Goal: Transaction & Acquisition: Purchase product/service

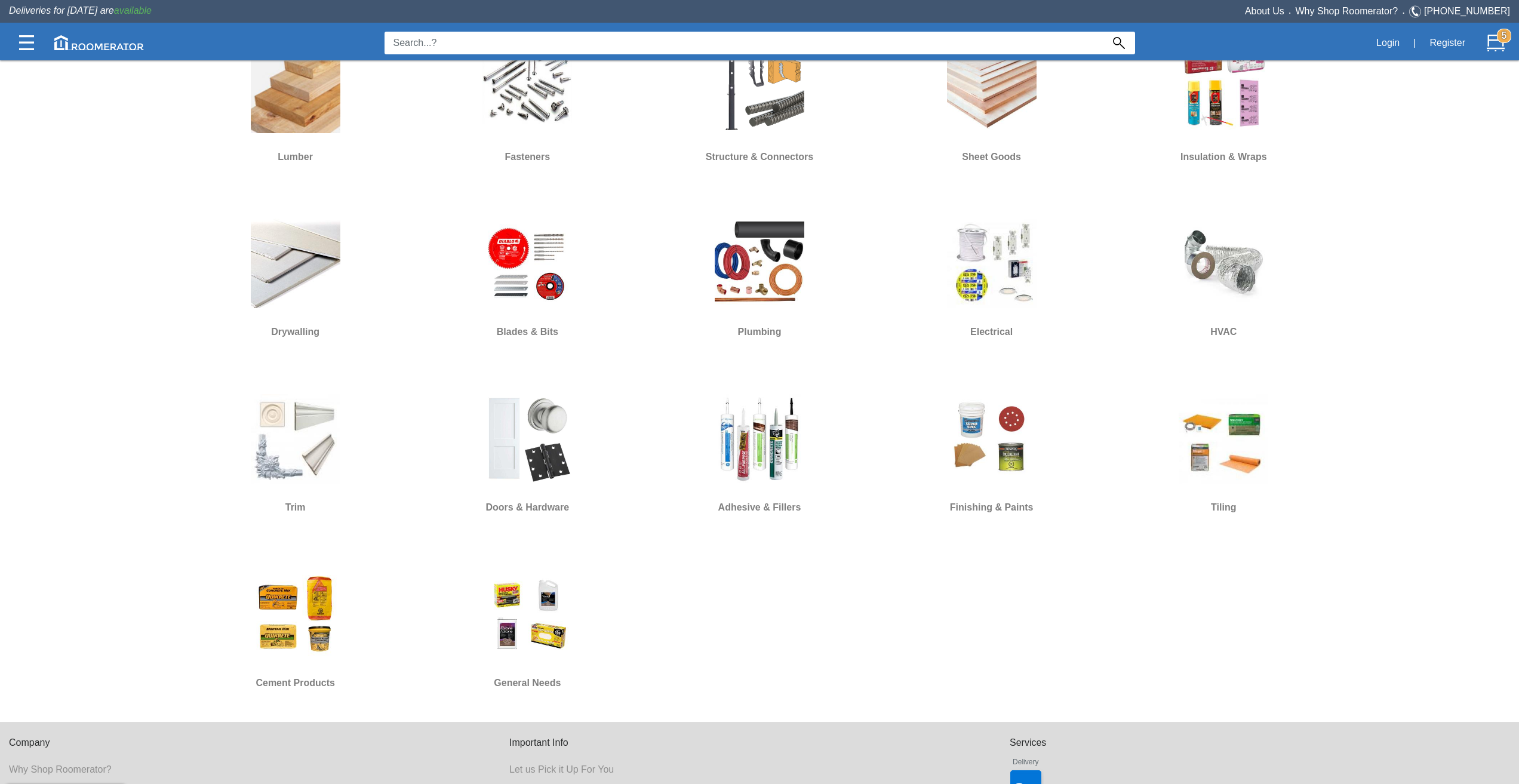
scroll to position [678, 0]
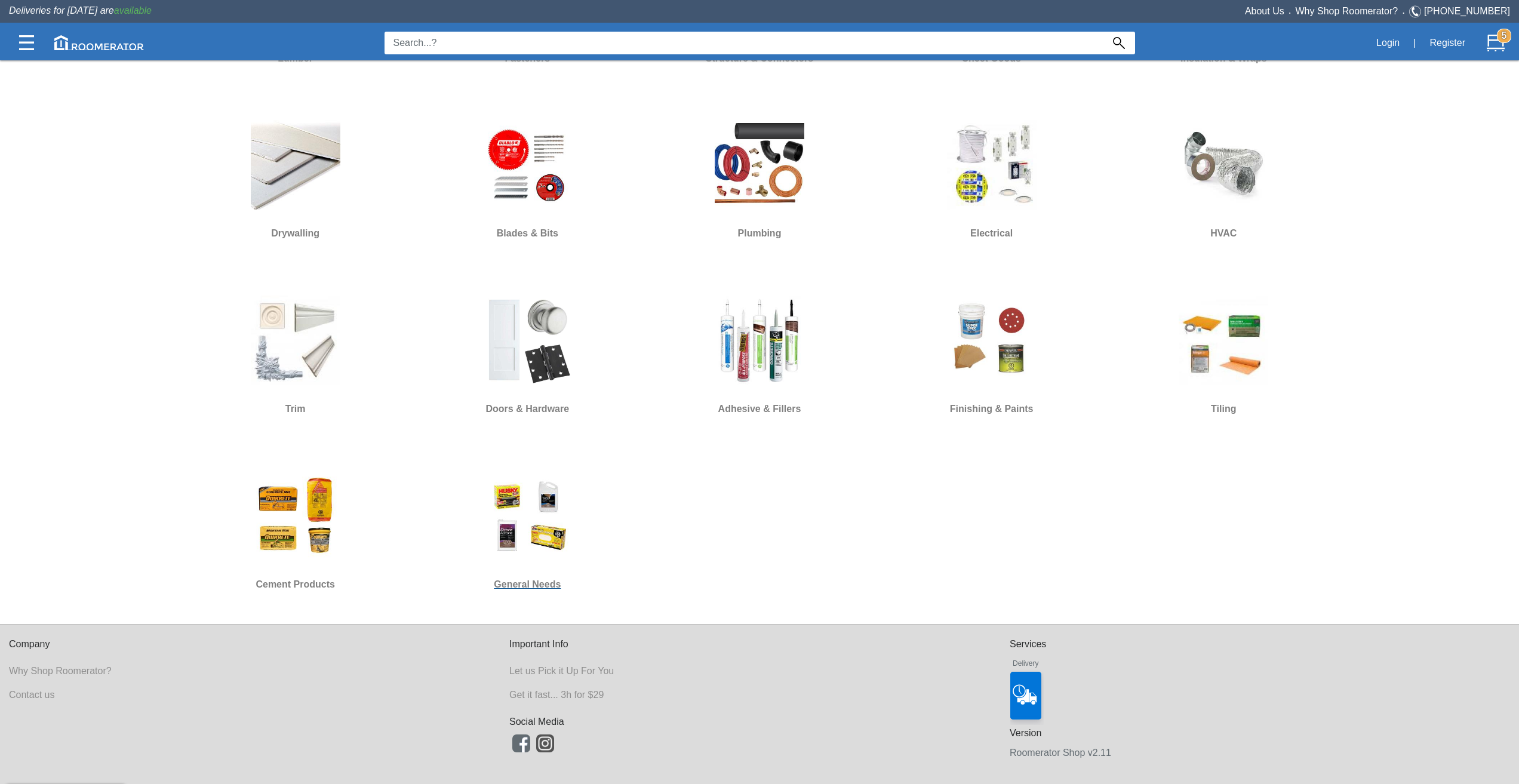
click at [514, 530] on img at bounding box center [527, 516] width 89 height 89
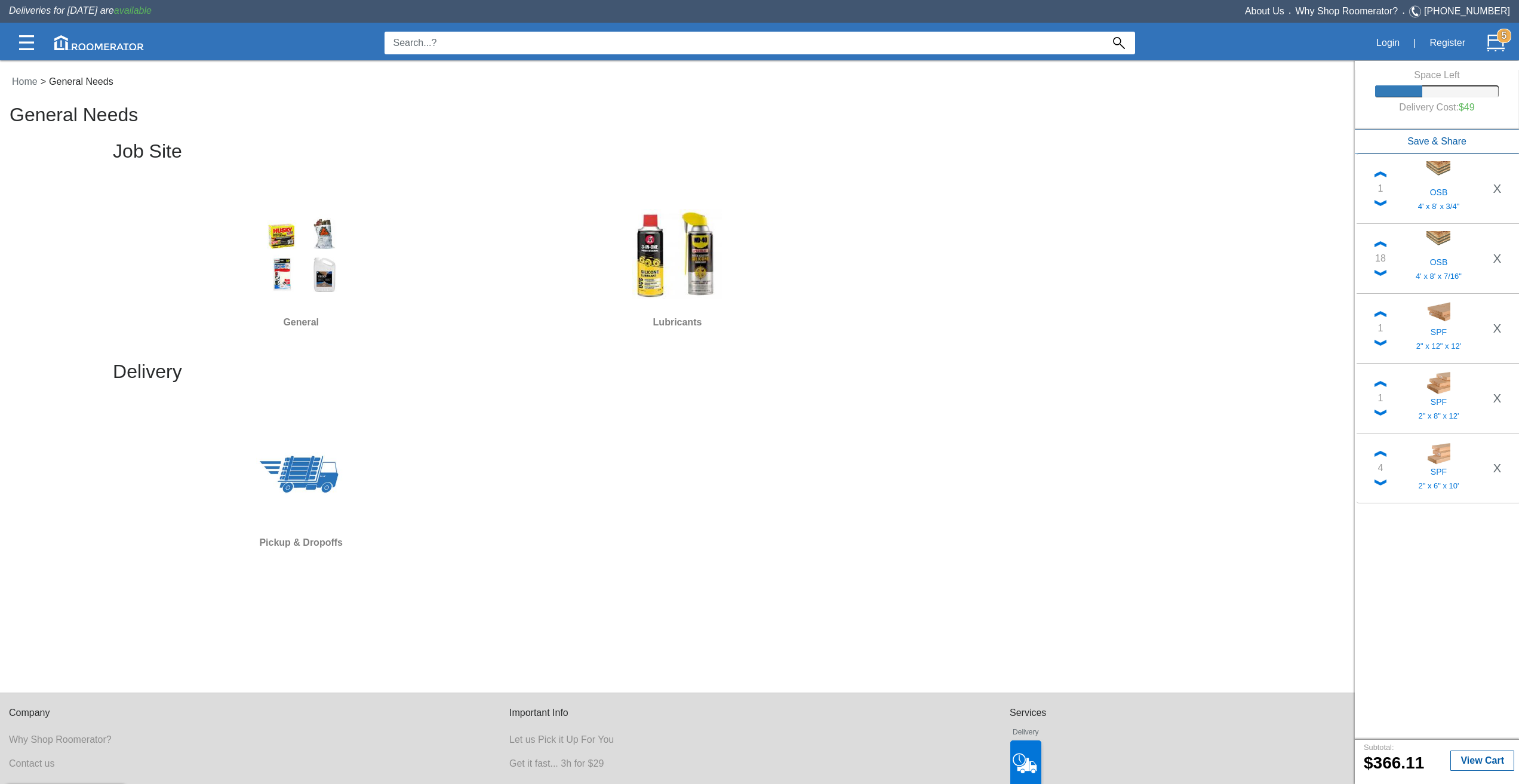
click at [813, 495] on div "Home > General Needs General Needs Job Site General Lubricants Delivery Pickup …" at bounding box center [677, 379] width 1355 height 626
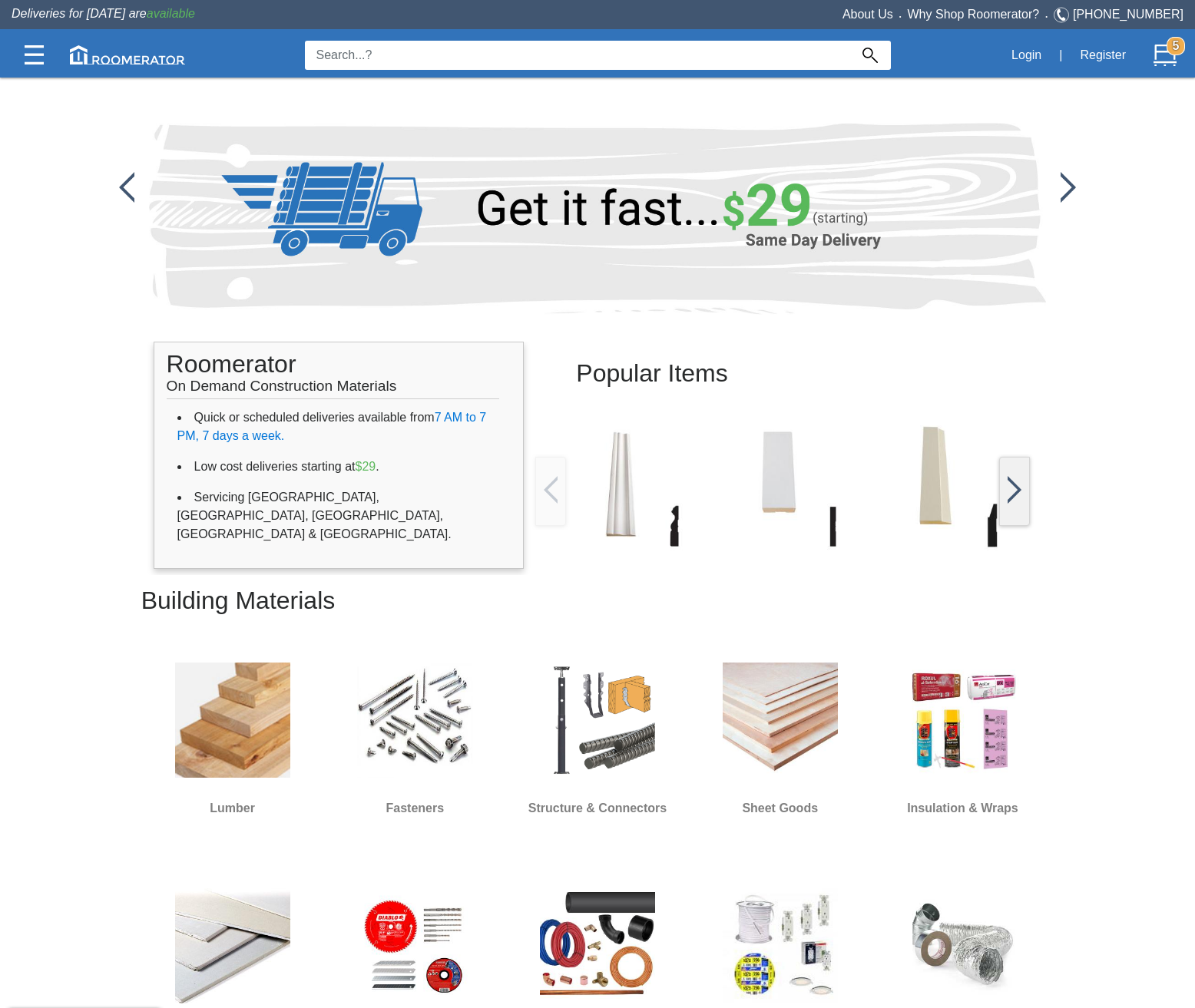
drag, startPoint x: 37, startPoint y: 802, endPoint x: 89, endPoint y: 845, distance: 67.5
click at [37, 802] on app-home "Popular Items Roomerator On Demand Construction Materials Quick or scheduled de…" at bounding box center [598, 768] width 1195 height 1536
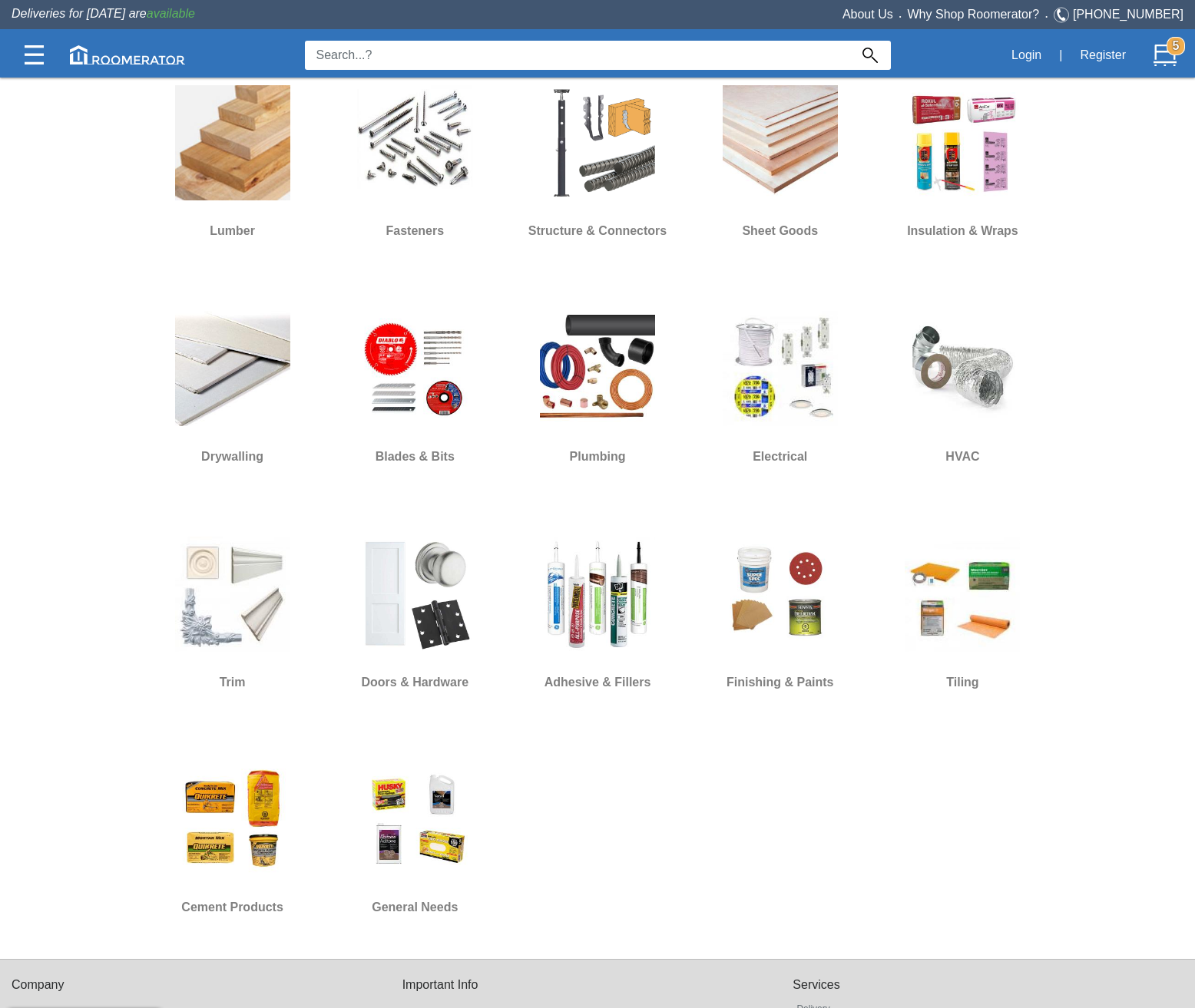
scroll to position [614, 0]
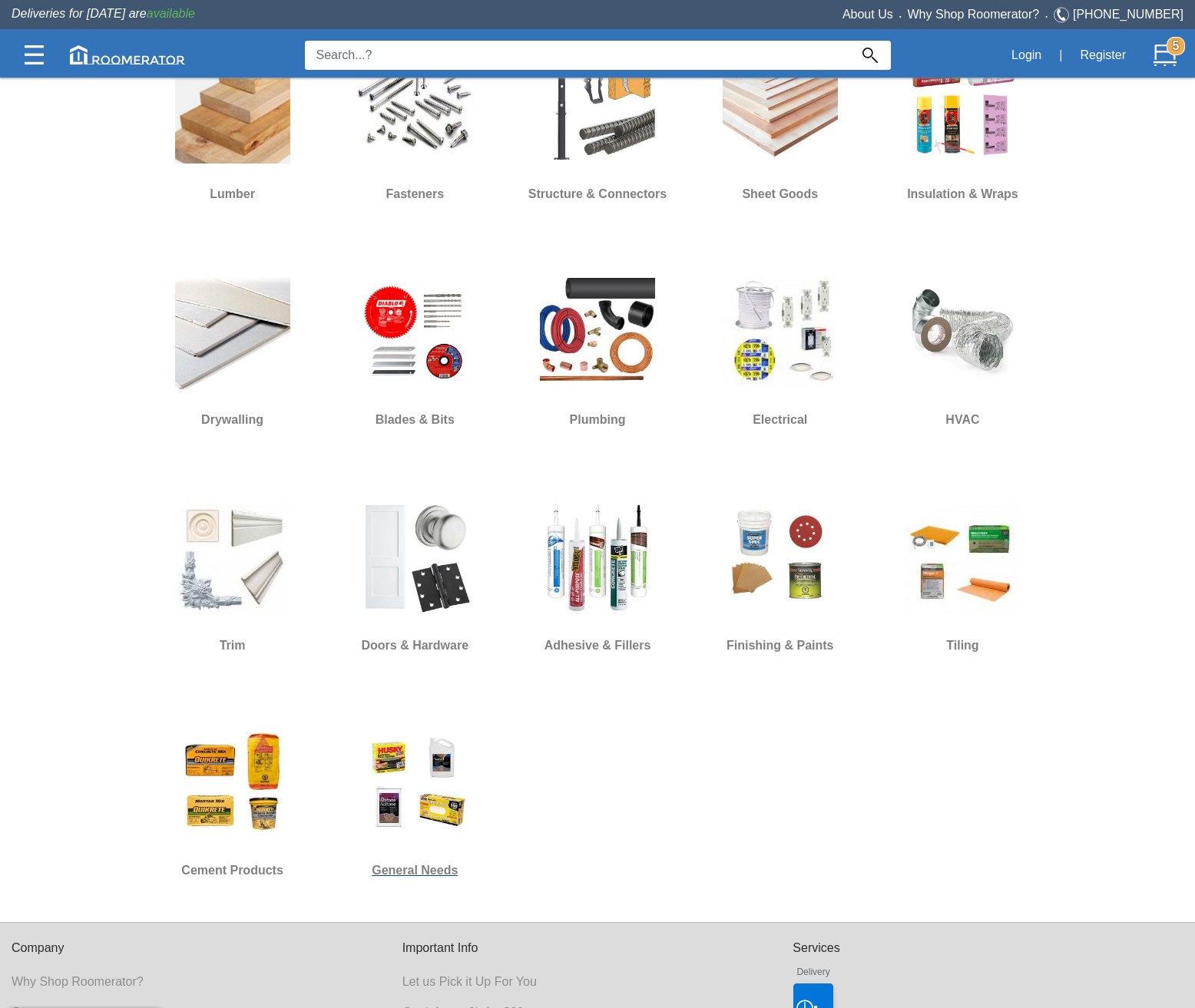
click at [416, 803] on img at bounding box center [415, 782] width 115 height 115
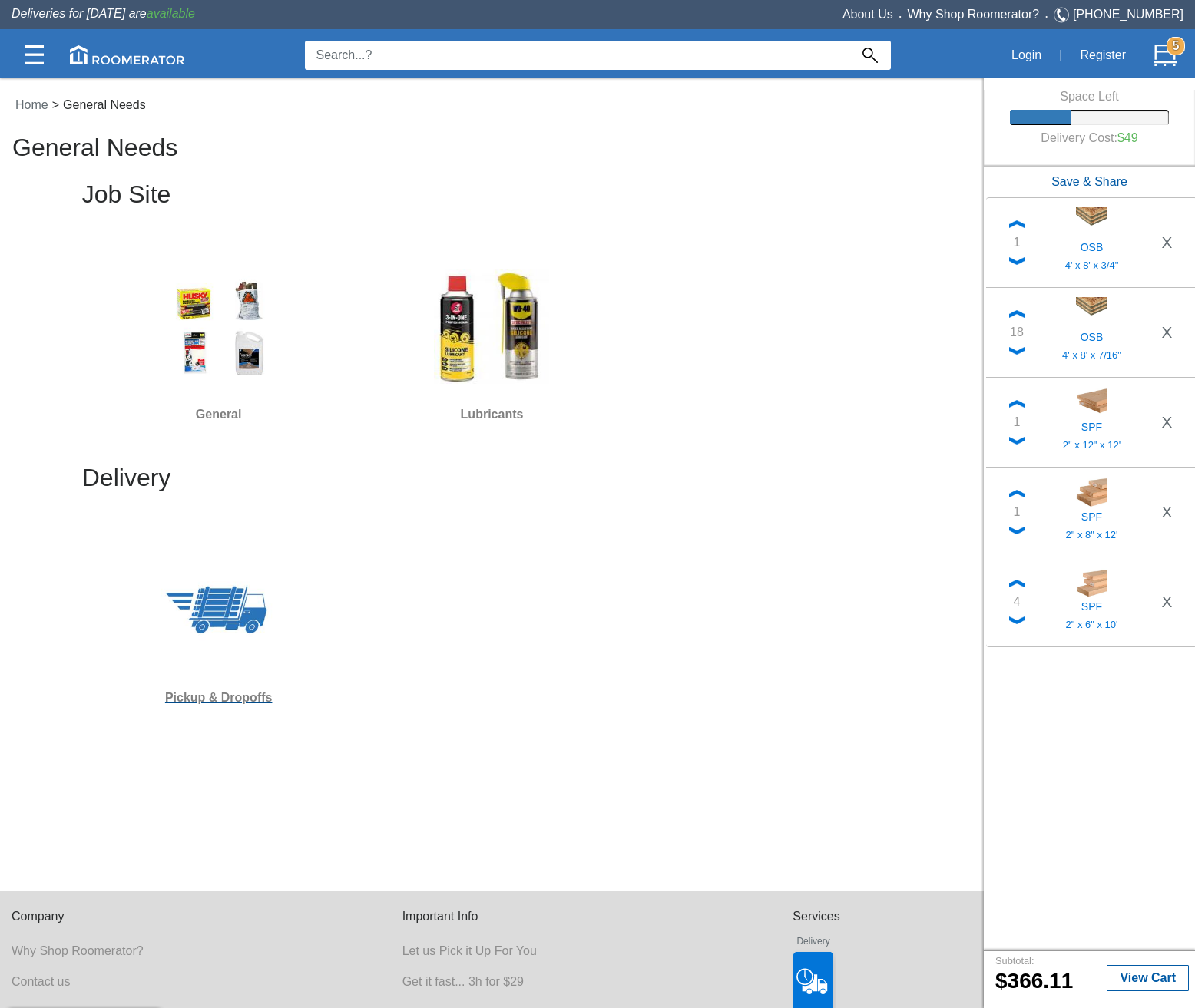
click at [280, 583] on div at bounding box center [219, 610] width 261 height 138
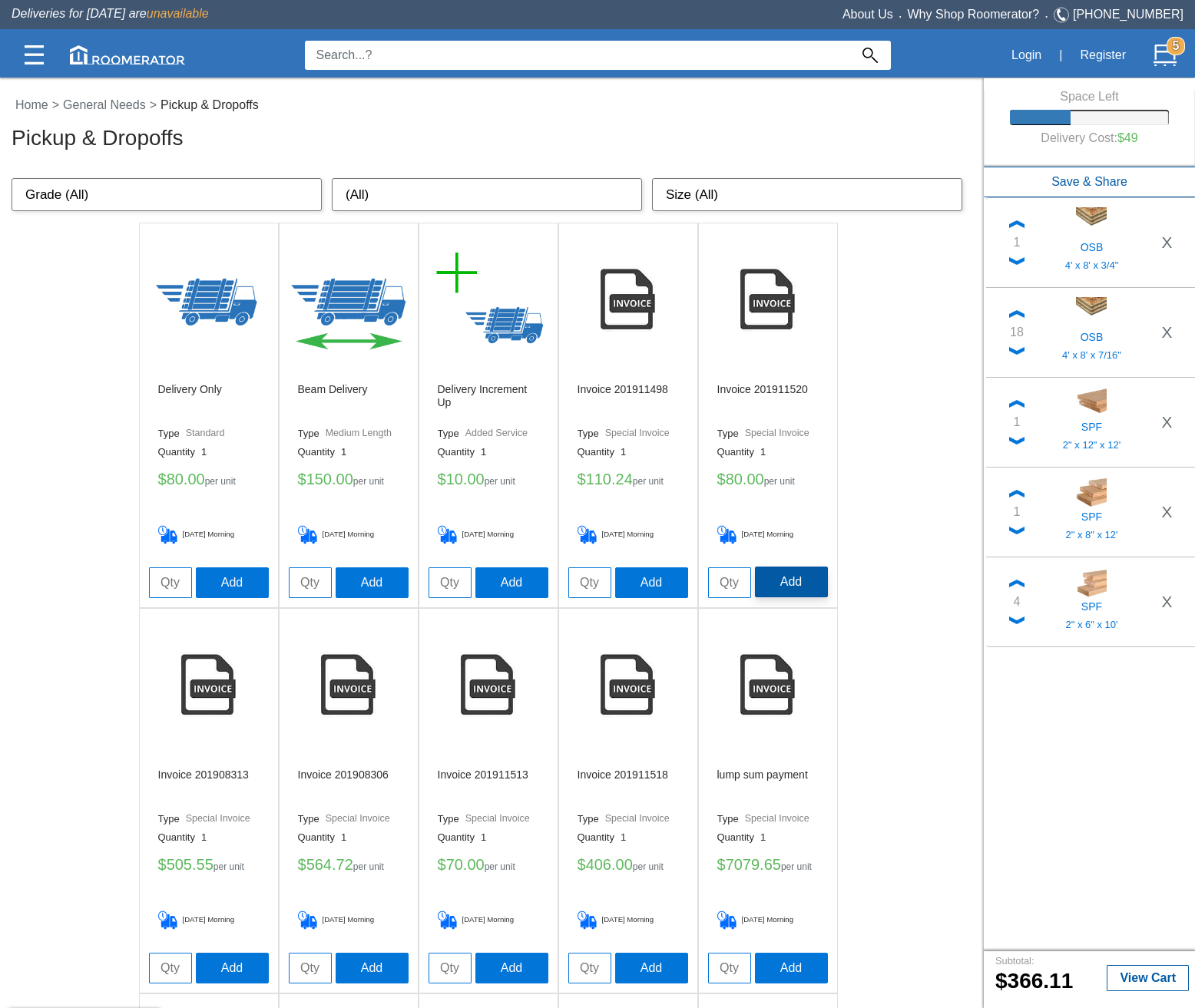
scroll to position [76, 0]
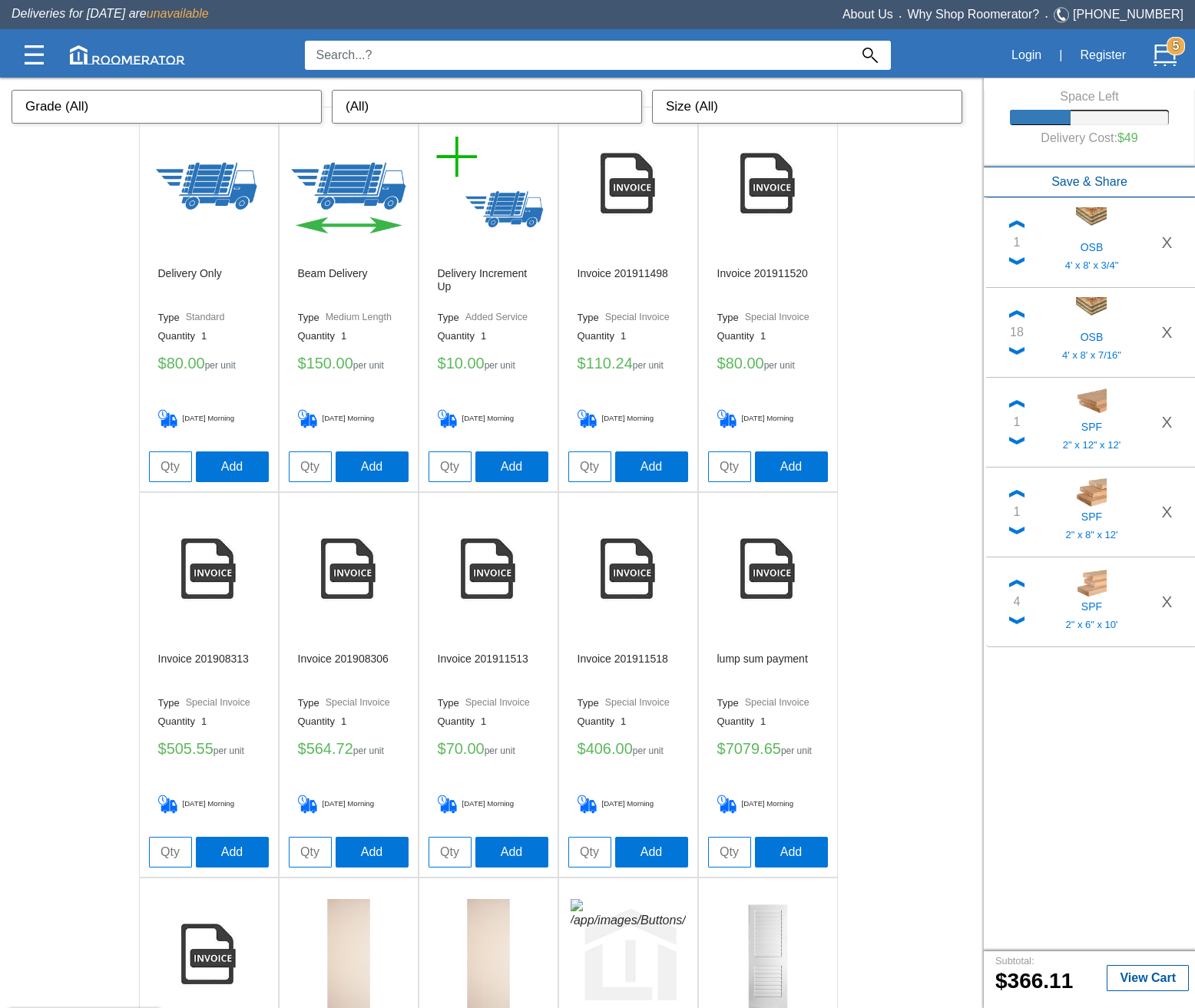
click at [781, 557] on img at bounding box center [768, 571] width 115 height 115
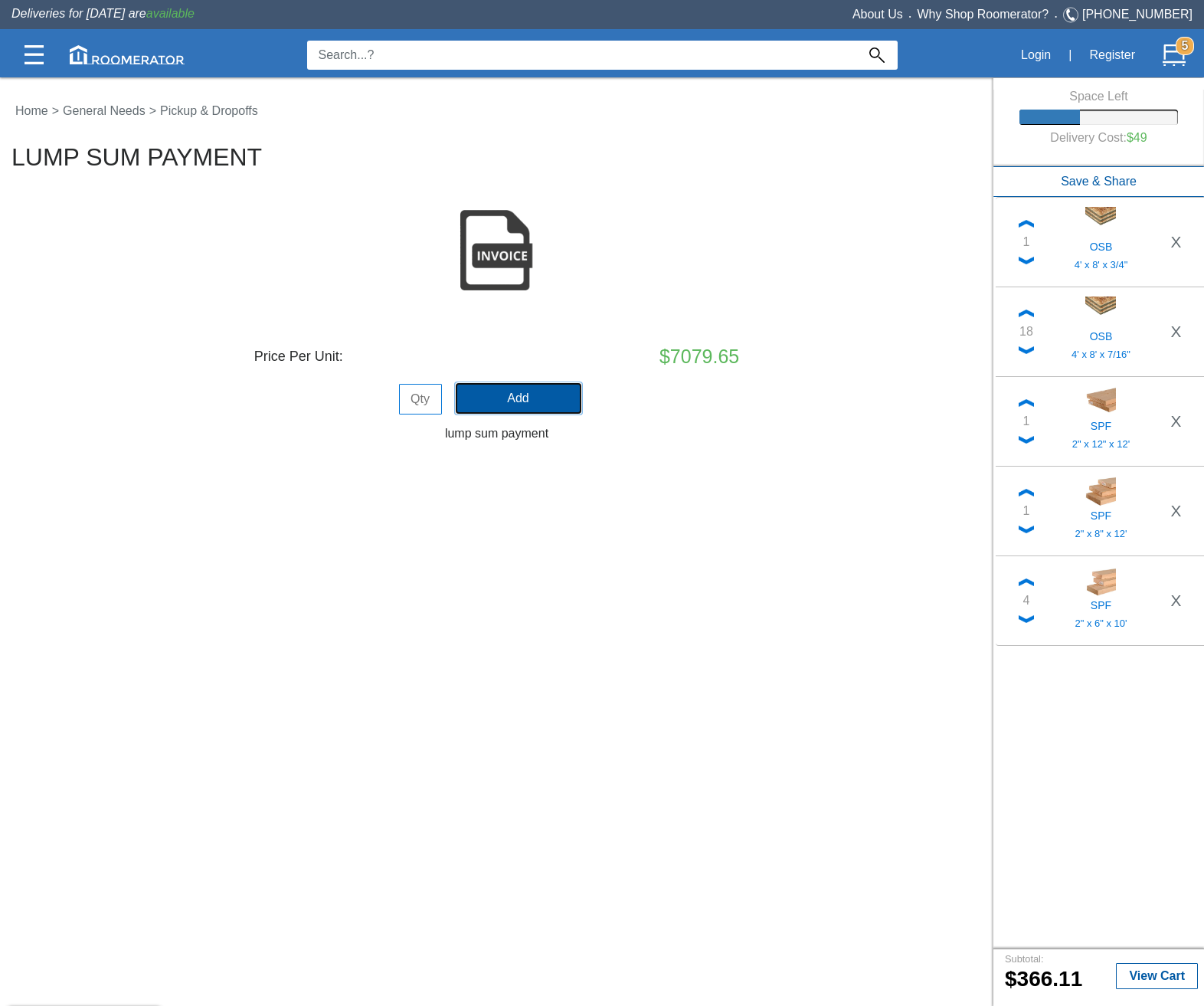
click at [523, 399] on button "Add" at bounding box center [519, 398] width 126 height 31
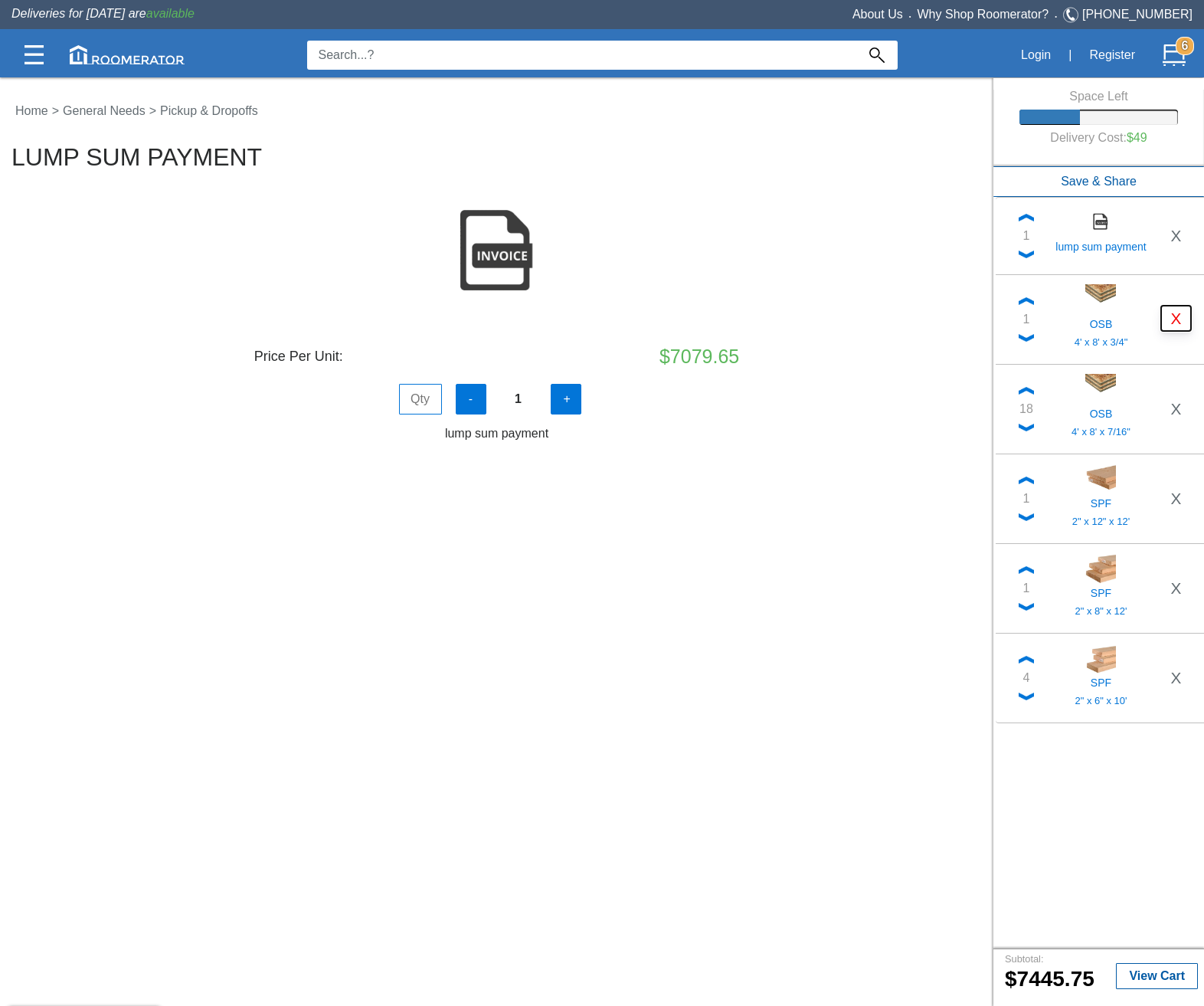
click at [1182, 316] on button "X" at bounding box center [1176, 318] width 30 height 25
click at [1182, 396] on button "X" at bounding box center [1176, 408] width 30 height 25
click at [1182, 316] on button "X" at bounding box center [1176, 319] width 30 height 25
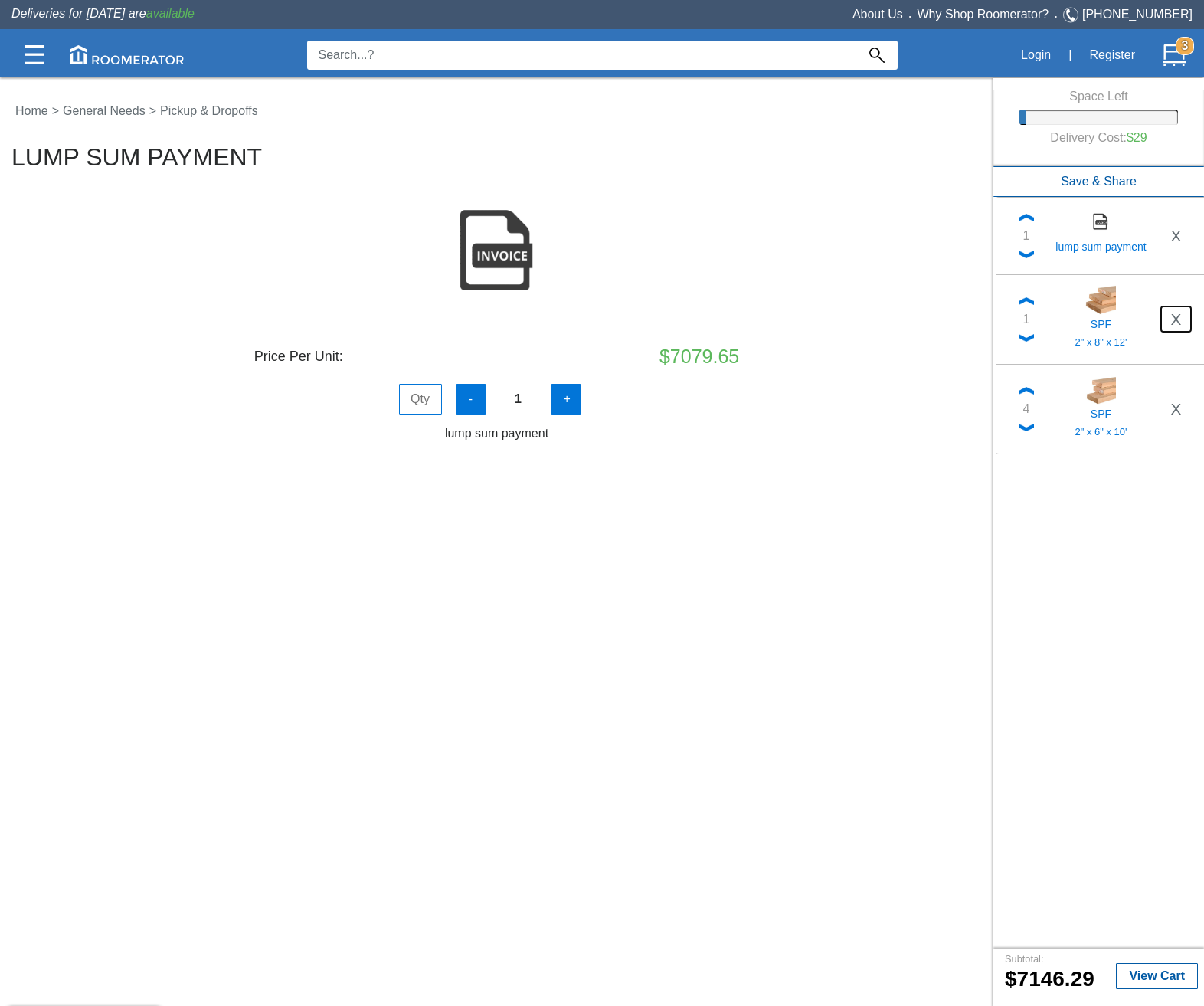
click at [1182, 316] on button "X" at bounding box center [1176, 319] width 30 height 25
click at [1158, 970] on b "View Cart" at bounding box center [1156, 975] width 55 height 13
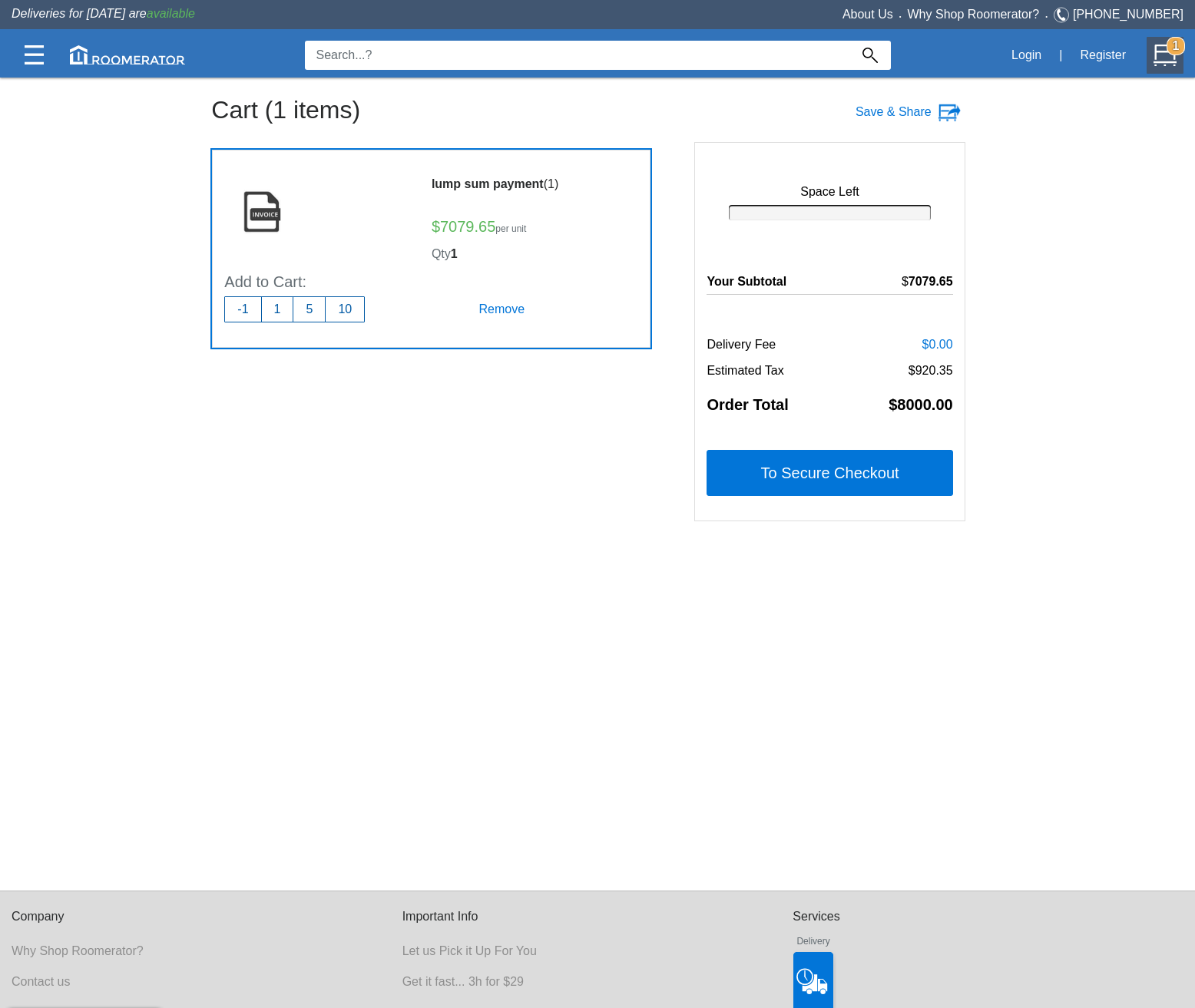
click at [319, 208] on div at bounding box center [322, 214] width 196 height 102
